Goal: Check status: Check status

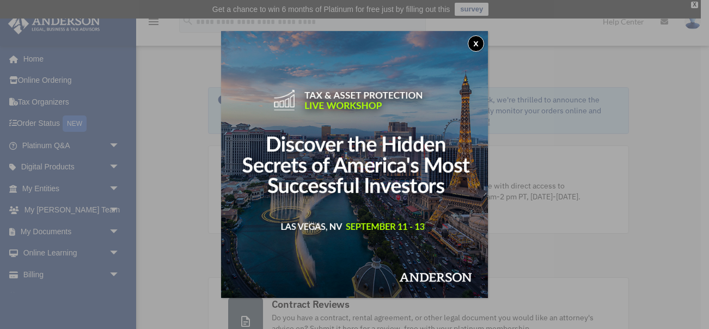
click at [477, 46] on button "x" at bounding box center [476, 43] width 16 height 16
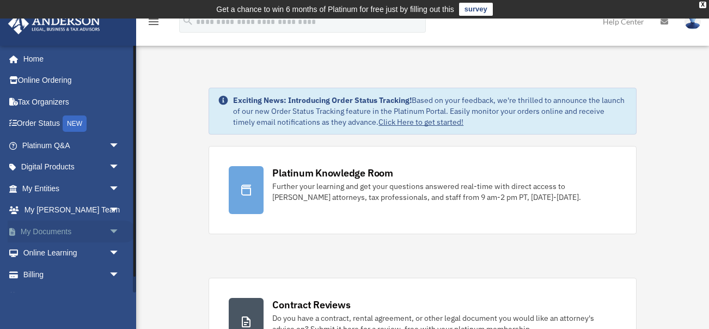
click at [68, 231] on link "My Documents arrow_drop_down" at bounding box center [72, 231] width 128 height 22
click at [116, 230] on span "arrow_drop_down" at bounding box center [120, 231] width 22 height 22
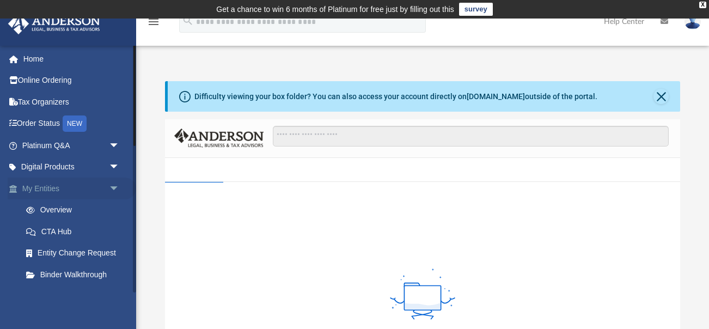
click at [112, 187] on span "arrow_drop_down" at bounding box center [120, 188] width 22 height 22
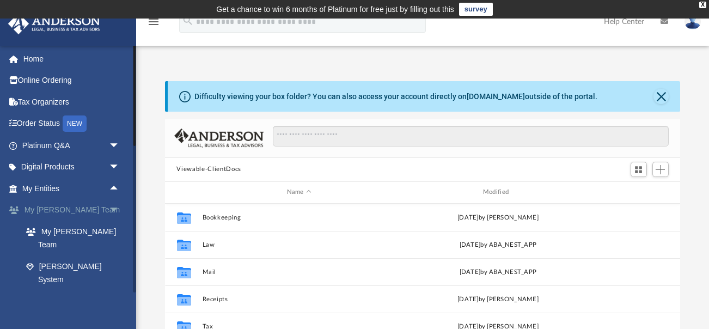
scroll to position [247, 515]
click at [117, 208] on span "arrow_drop_down" at bounding box center [120, 210] width 22 height 22
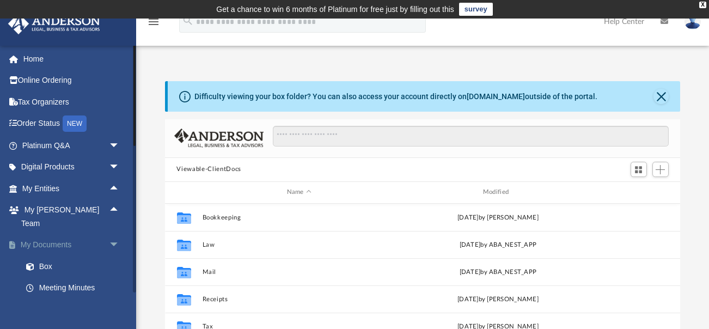
click at [112, 236] on span "arrow_drop_down" at bounding box center [120, 245] width 22 height 22
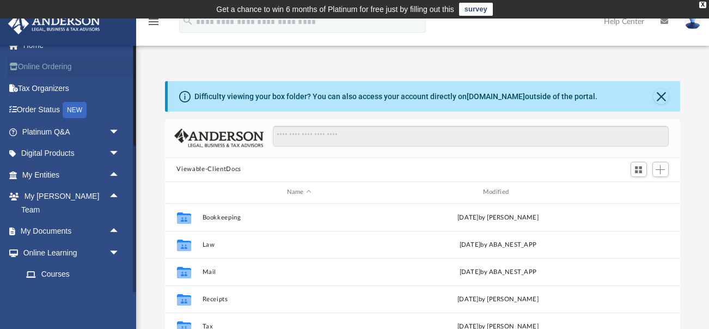
scroll to position [0, 0]
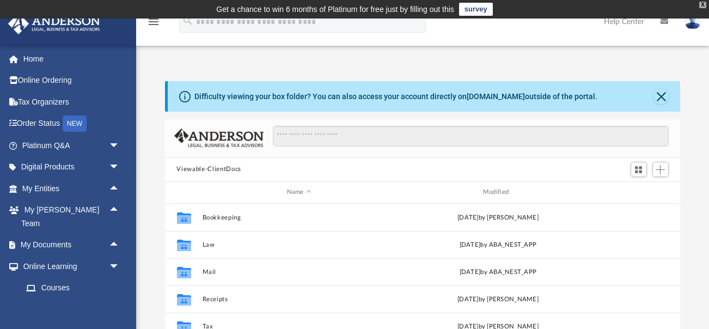
click at [701, 4] on div "X" at bounding box center [702, 5] width 7 height 7
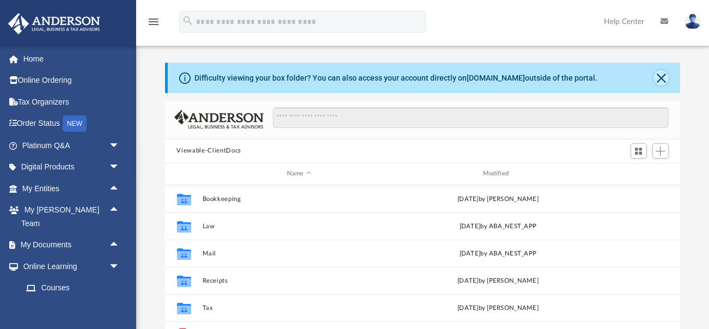
click at [663, 75] on button "Close" at bounding box center [660, 77] width 15 height 15
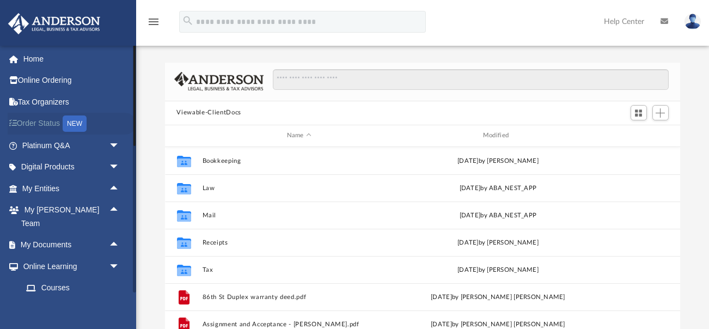
click at [47, 122] on link "Order Status NEW" at bounding box center [72, 124] width 128 height 22
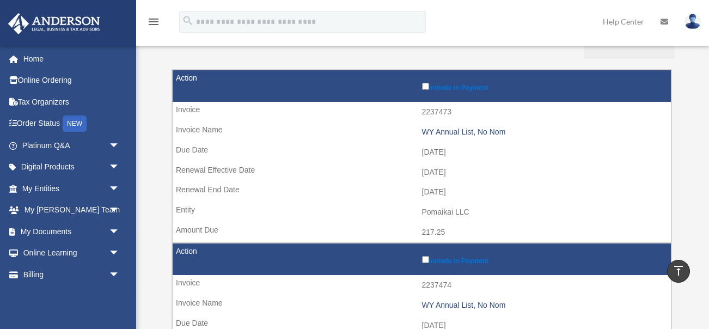
scroll to position [118, 0]
